Goal: Information Seeking & Learning: Learn about a topic

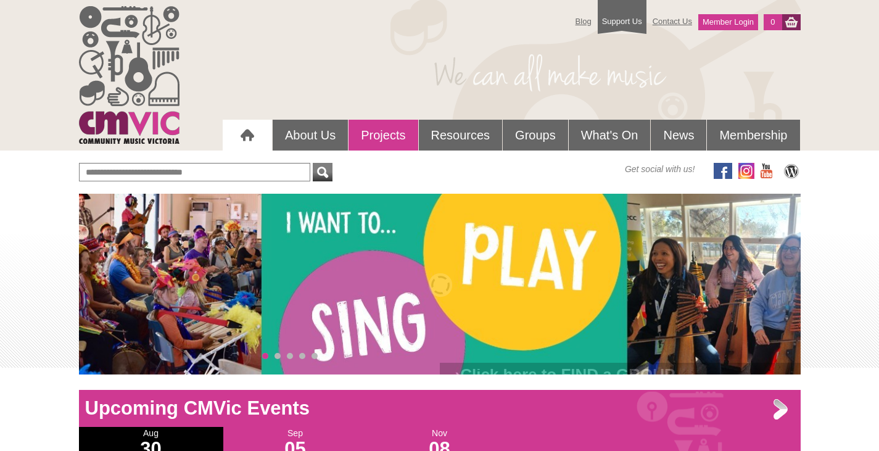
scroll to position [1, 0]
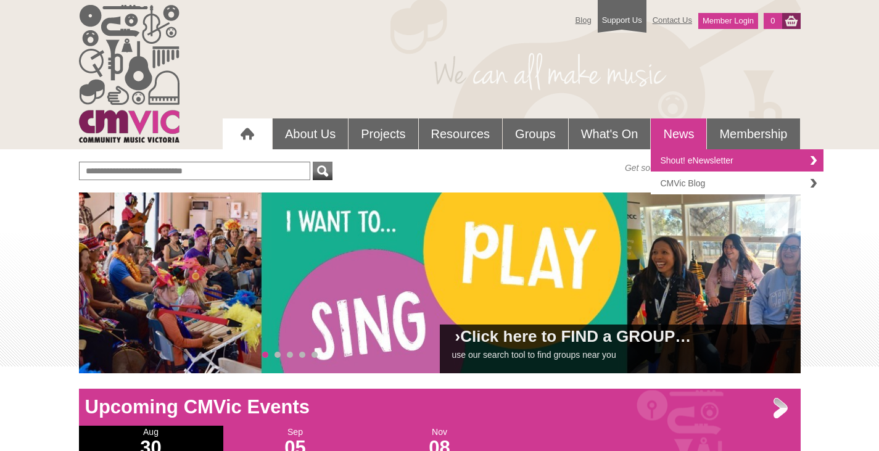
click at [694, 186] on link "CMVic Blog" at bounding box center [737, 183] width 173 height 22
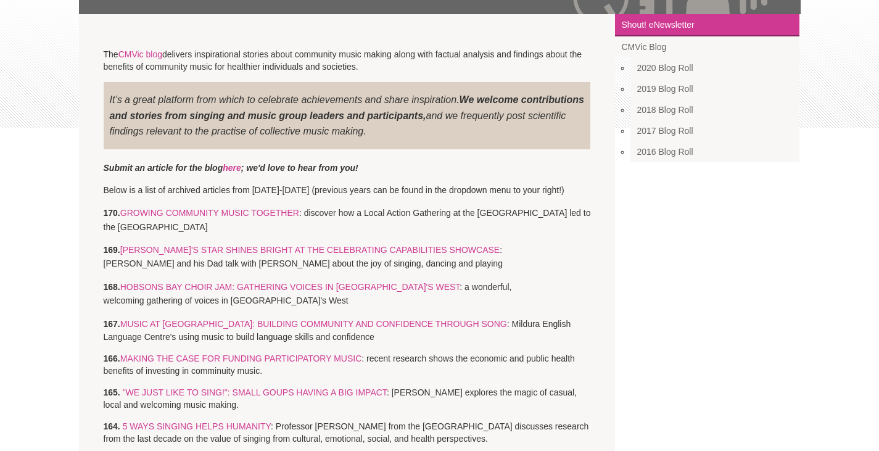
scroll to position [247, 0]
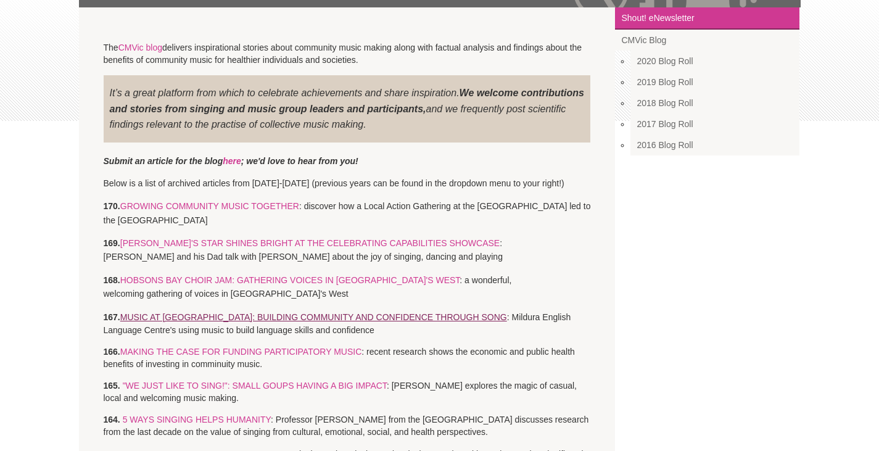
click at [298, 315] on span "MUSIC AT MELC: BUILDING COMMUNITY AND CONFIDENCE THROUGH SONG" at bounding box center [313, 317] width 387 height 10
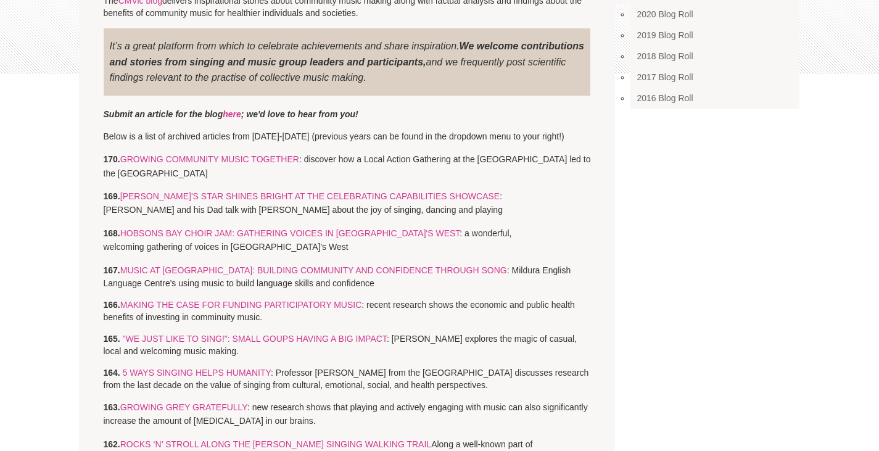
scroll to position [308, 0]
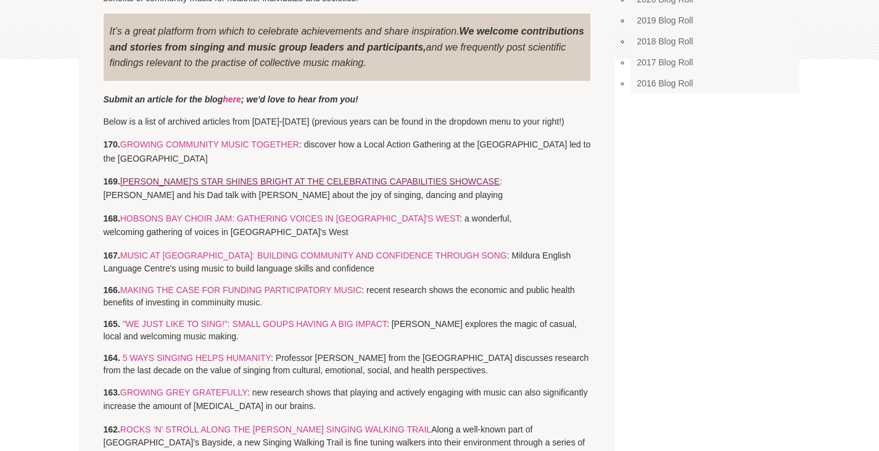
click at [266, 177] on link "ALEX'S STAR SHINES BRIGHT AT THE CELEBRATING CAPABILITIES SHOWCASE" at bounding box center [309, 181] width 379 height 10
